Goal: Complete application form: Complete application form

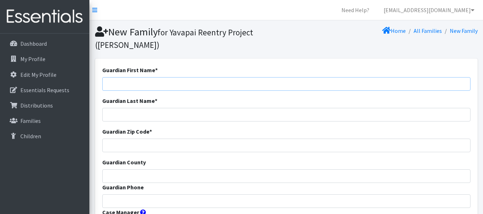
click at [109, 83] on input "Guardian First Name *" at bounding box center [286, 84] width 368 height 14
type input "[PERSON_NAME]"
click at [108, 114] on input "Guardian Last Name *" at bounding box center [286, 115] width 368 height 14
type input "[PERSON_NAME]"
click at [108, 143] on input "Guardian Zip Code *" at bounding box center [286, 146] width 368 height 14
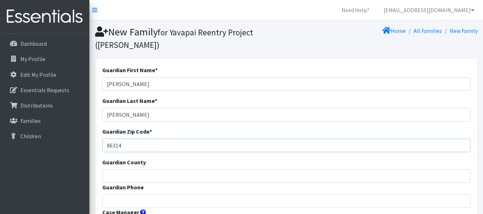
type input "86314"
click at [117, 173] on input "Guardian County" at bounding box center [286, 176] width 368 height 14
click at [193, 178] on input "Guardian County" at bounding box center [286, 176] width 368 height 14
click at [231, 178] on input "Guardian County" at bounding box center [286, 176] width 368 height 14
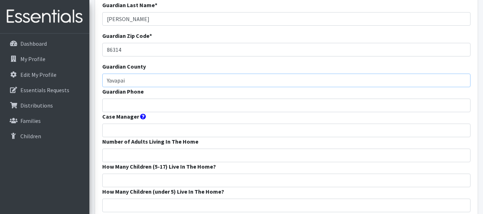
scroll to position [107, 0]
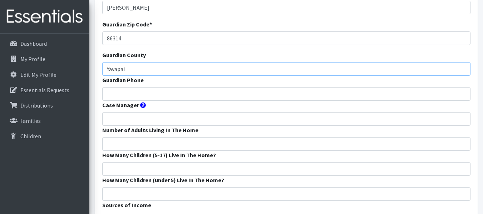
type input "Yavapai"
click at [108, 93] on input "Guardian Phone" at bounding box center [286, 94] width 368 height 14
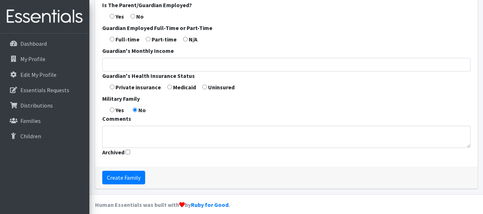
scroll to position [337, 0]
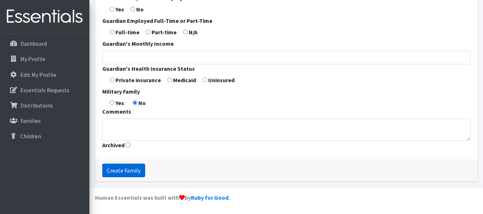
type input "602 696-6428"
click at [120, 171] on input "Create Family" at bounding box center [123, 171] width 43 height 14
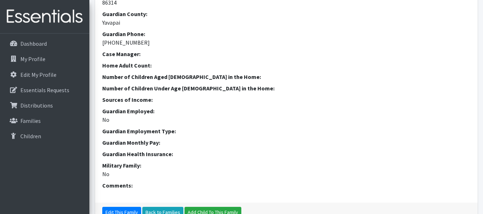
scroll to position [179, 0]
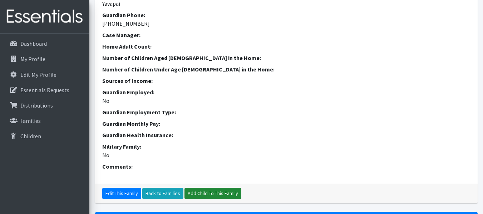
click at [203, 192] on link "Add Child To This Family" at bounding box center [212, 193] width 57 height 11
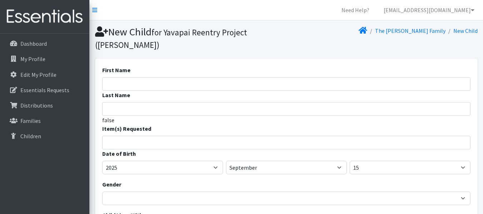
select select
click at [110, 88] on input "First Name" at bounding box center [286, 84] width 368 height 14
type input "Alkaline"
click at [106, 110] on input "Last Name" at bounding box center [286, 109] width 368 height 14
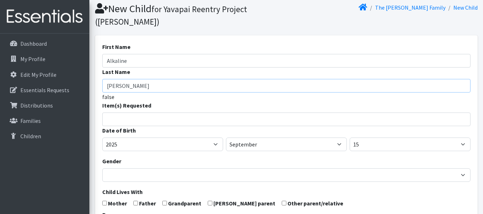
scroll to position [36, 0]
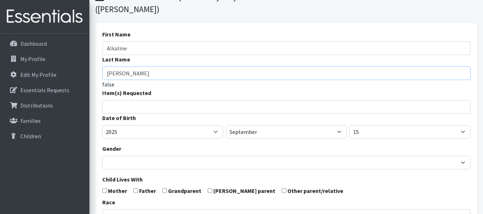
type input "Sauer"
click at [115, 105] on input "search" at bounding box center [292, 106] width 366 height 6
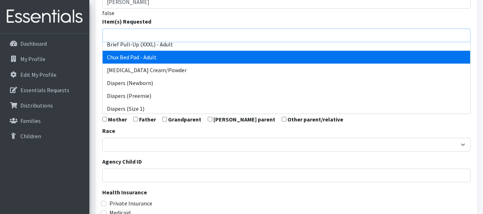
scroll to position [143, 0]
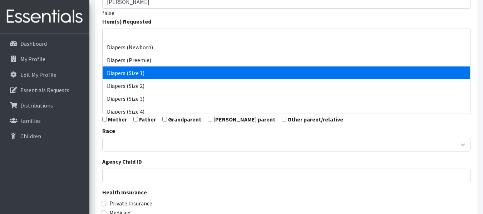
select select "12521"
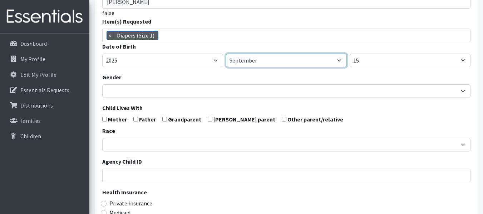
click at [339, 61] on select "January February March April May June July August September October November De…" at bounding box center [286, 61] width 121 height 14
select select "8"
click at [226, 54] on select "January February March April May June July August September October November De…" at bounding box center [286, 61] width 121 height 14
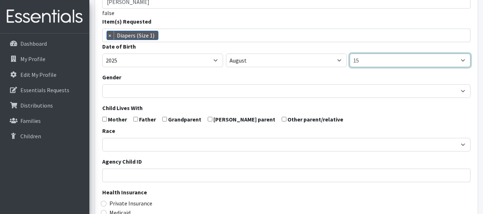
click at [462, 60] on select "1 2 3 4 5 6 7 8 9 10 11 12 13 14 15 16 17 18 19 20 21 22 23 24 25 26 27 28 29 3…" at bounding box center [409, 61] width 121 height 14
select select "25"
click at [349, 54] on select "1 2 3 4 5 6 7 8 9 10 11 12 13 14 15 16 17 18 19 20 21 22 23 24 25 26 27 28 29 3…" at bounding box center [409, 61] width 121 height 14
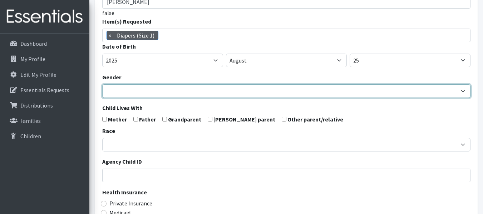
click at [116, 88] on select "Male Female" at bounding box center [286, 91] width 368 height 14
select select "Female"
click at [102, 84] on select "Male Female" at bounding box center [286, 91] width 368 height 14
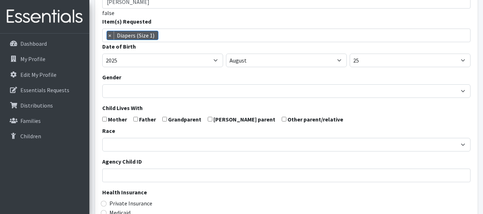
click at [104, 121] on input "checkbox" at bounding box center [104, 119] width 5 height 5
checkbox input "true"
click at [137, 119] on input "checkbox" at bounding box center [135, 119] width 5 height 5
checkbox input "true"
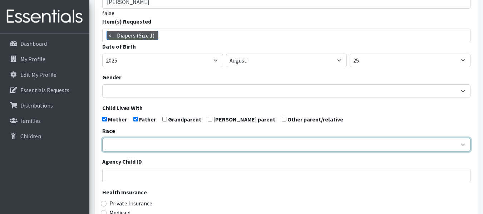
click at [112, 143] on select "African American Caucasian Hispanic Asian American Indian Pacific Islander Mult…" at bounding box center [286, 145] width 368 height 14
select select "Caucasian"
click at [102, 138] on select "African American Caucasian Hispanic Asian American Indian Pacific Islander Mult…" at bounding box center [286, 145] width 368 height 14
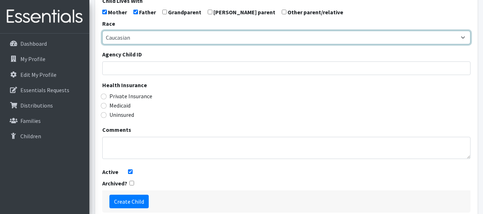
scroll to position [250, 0]
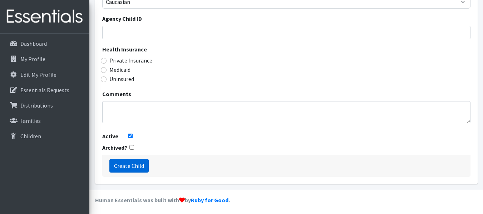
click at [133, 165] on input "Create Child" at bounding box center [128, 166] width 39 height 14
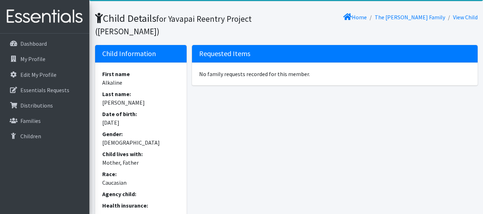
scroll to position [25, 0]
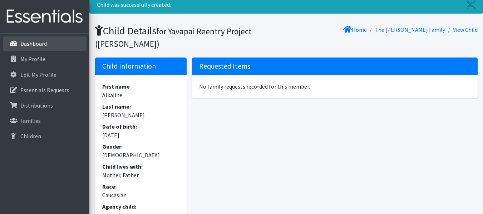
click at [23, 43] on p "Dashboard" at bounding box center [33, 43] width 26 height 7
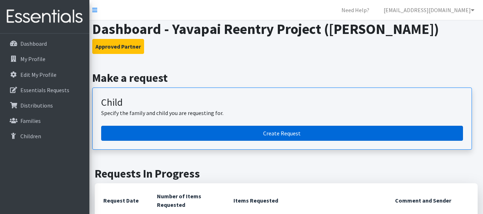
click at [279, 131] on link "Create Request" at bounding box center [282, 133] width 362 height 15
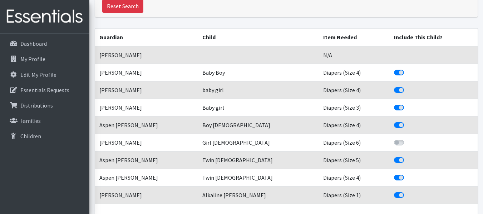
scroll to position [111, 0]
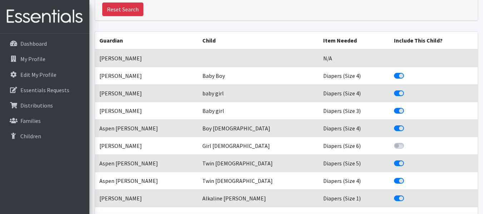
click at [407, 71] on label "Include This Child?" at bounding box center [407, 71] width 0 height 0
click at [394, 76] on input "Include This Child?" at bounding box center [397, 74] width 6 height 7
checkbox input "false"
click at [407, 89] on label "Include This Child?" at bounding box center [407, 89] width 0 height 0
click at [394, 94] on input "Include This Child?" at bounding box center [397, 92] width 6 height 7
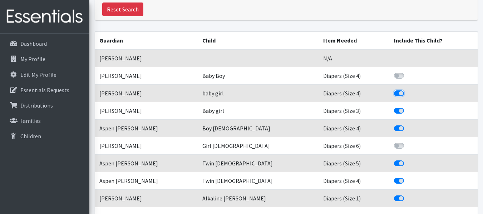
checkbox input "false"
click at [407, 106] on label "Include This Child?" at bounding box center [407, 106] width 0 height 0
click at [394, 111] on input "Include This Child?" at bounding box center [397, 109] width 6 height 7
checkbox input "false"
click at [407, 124] on label "Include This Child?" at bounding box center [407, 124] width 0 height 0
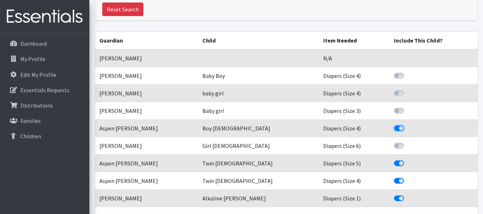
click at [394, 129] on input "Include This Child?" at bounding box center [397, 127] width 6 height 7
checkbox input "false"
click at [407, 159] on label "Include This Child?" at bounding box center [407, 159] width 0 height 0
click at [394, 164] on input "Include This Child?" at bounding box center [397, 162] width 6 height 7
checkbox input "false"
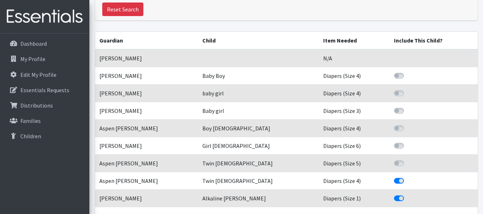
click at [407, 177] on label "Include This Child?" at bounding box center [407, 177] width 0 height 0
click at [394, 183] on input "Include This Child?" at bounding box center [397, 180] width 6 height 7
checkbox input "false"
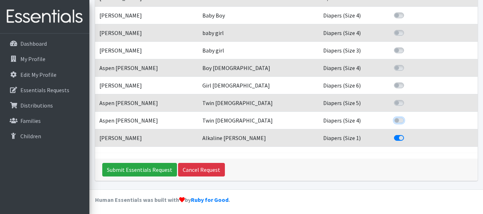
scroll to position [173, 0]
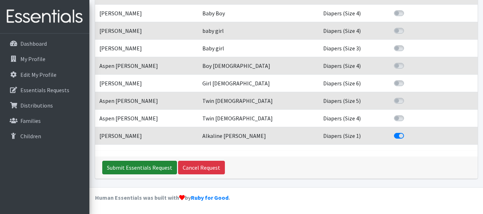
click at [155, 166] on input "Submit Essentials Request" at bounding box center [139, 168] width 75 height 14
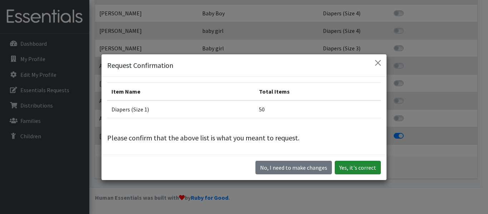
click at [363, 166] on button "Yes, it's correct" at bounding box center [358, 168] width 46 height 14
